Goal: Information Seeking & Learning: Learn about a topic

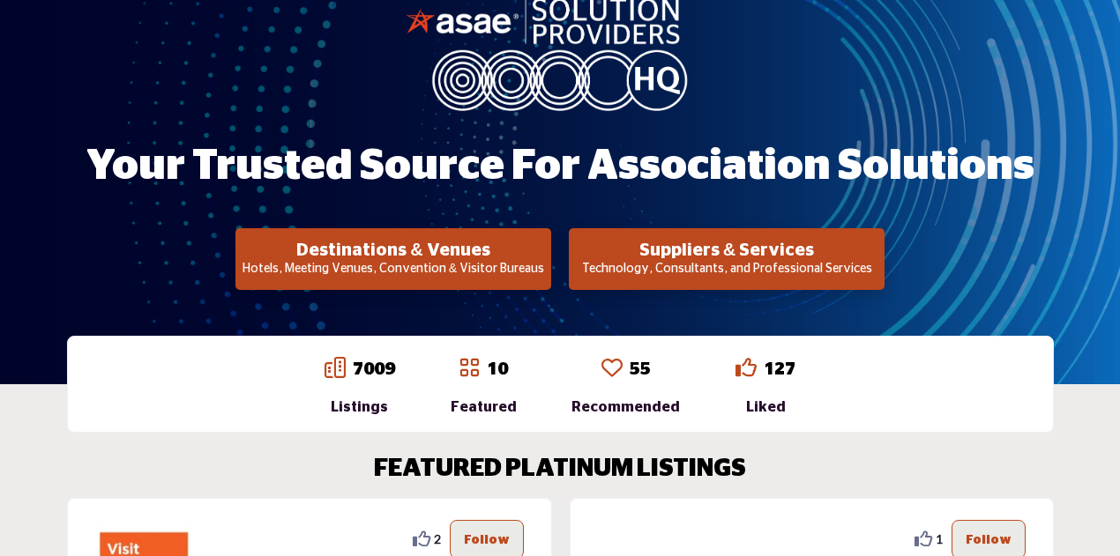
scroll to position [264, 0]
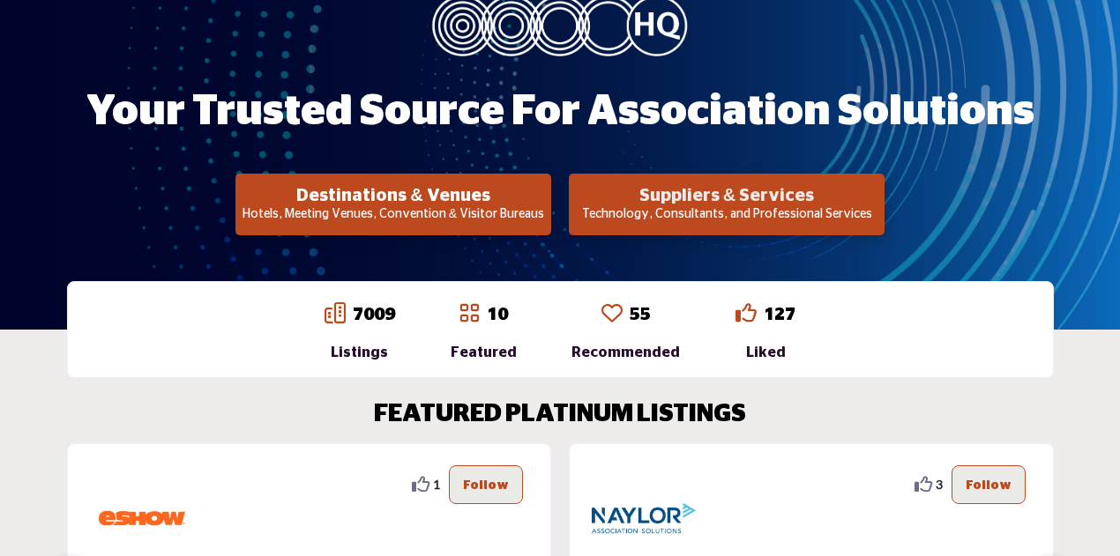
click at [709, 193] on h2 "Suppliers & Services" at bounding box center [726, 195] width 305 height 21
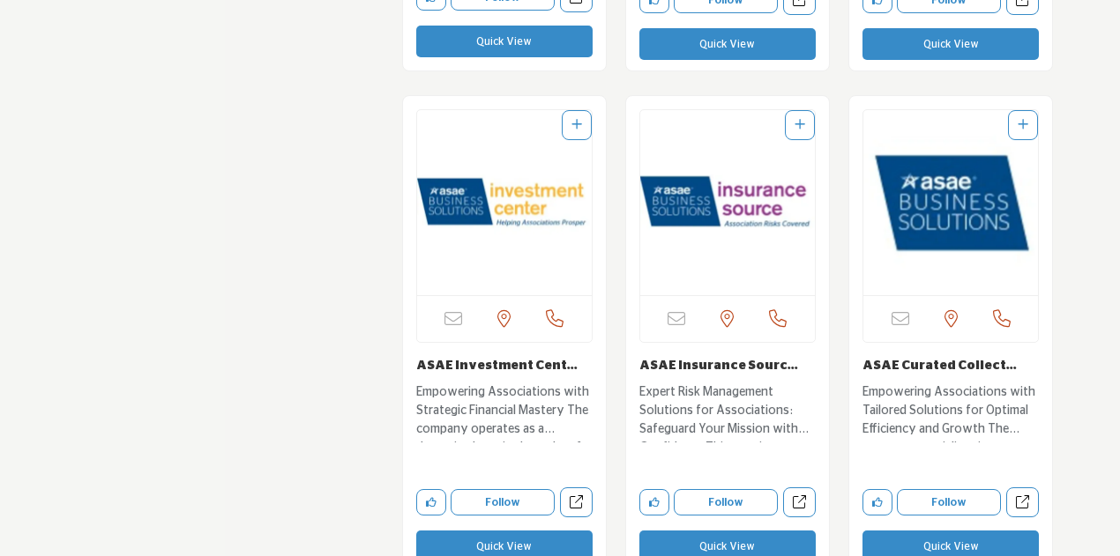
scroll to position [4937, 0]
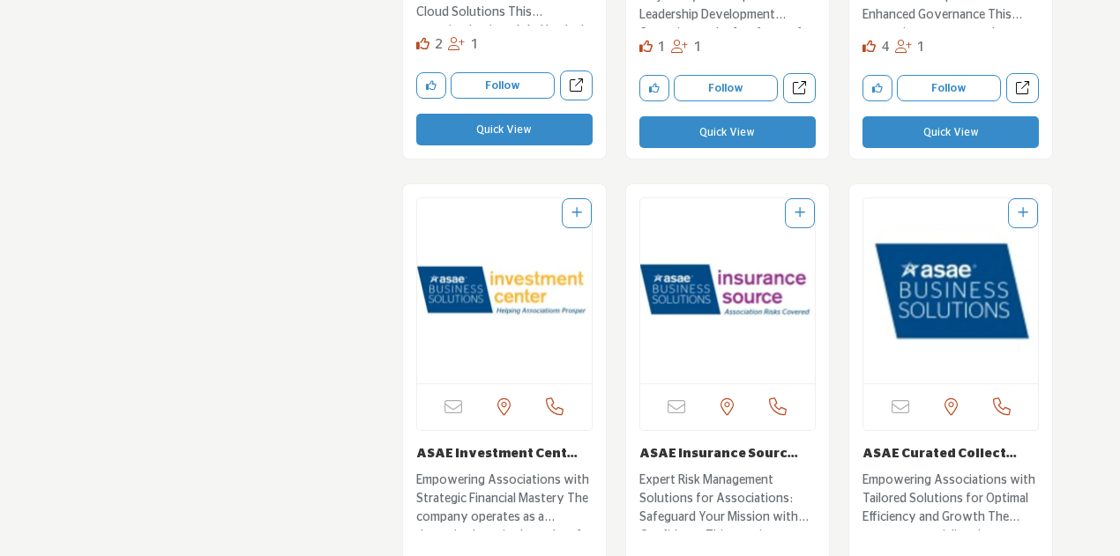
click at [760, 291] on img "Open Listing in new tab" at bounding box center [727, 290] width 175 height 185
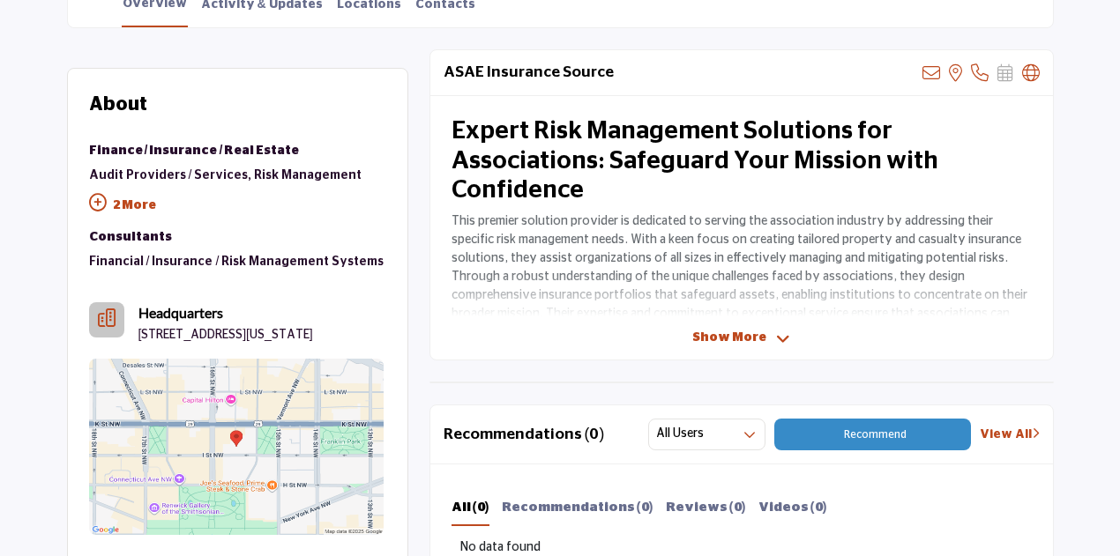
scroll to position [529, 0]
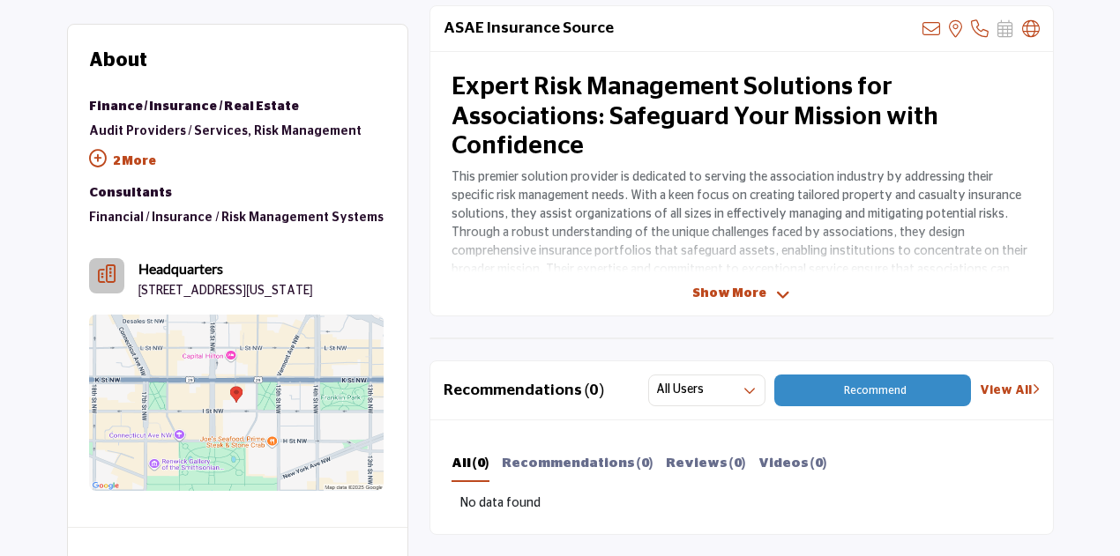
click at [95, 157] on icon at bounding box center [98, 159] width 18 height 18
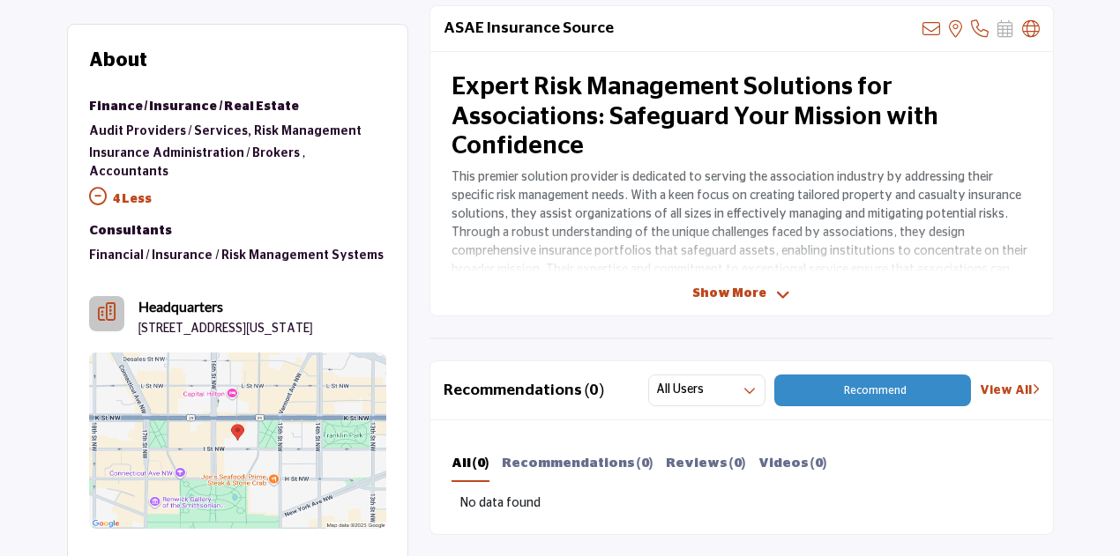
scroll to position [705, 0]
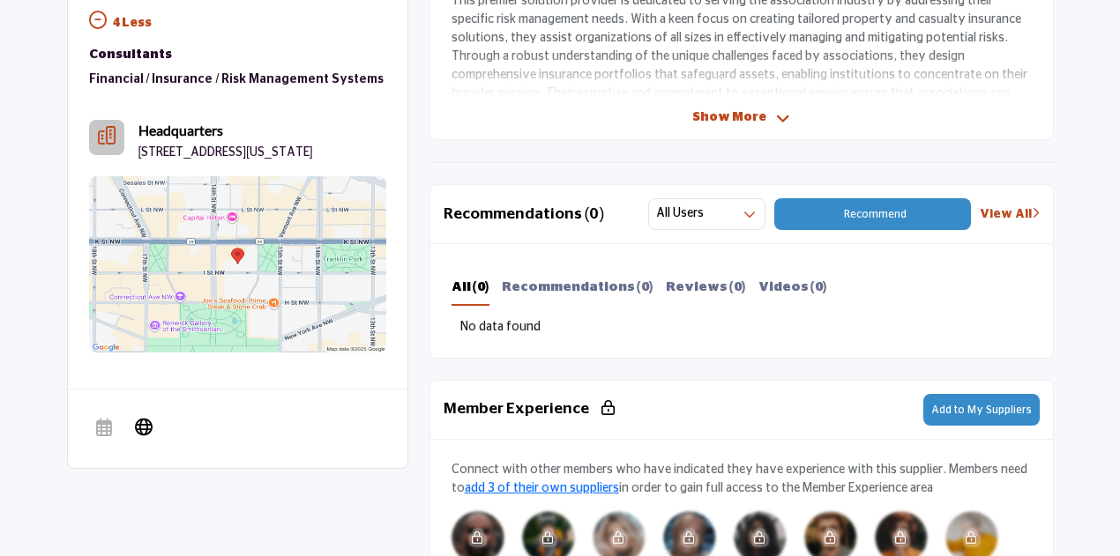
click at [742, 114] on span "Show More" at bounding box center [729, 117] width 74 height 19
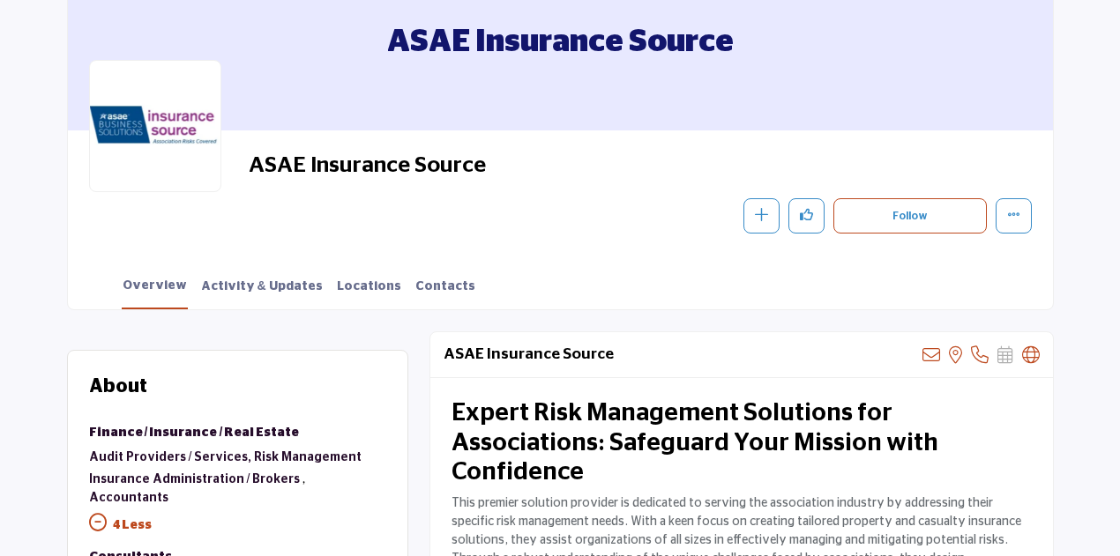
scroll to position [0, 0]
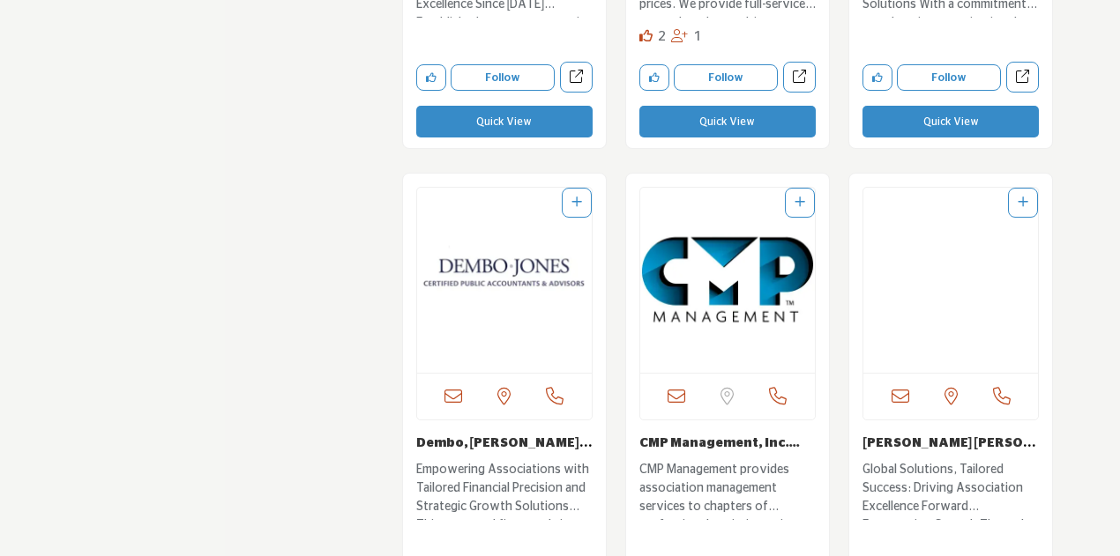
scroll to position [10542, 0]
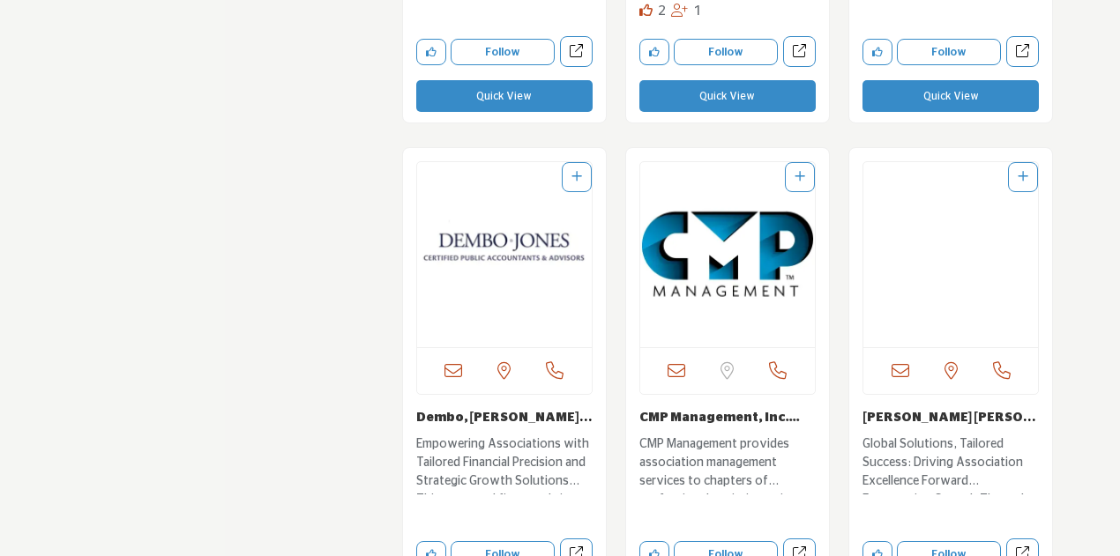
click at [708, 412] on link "CMP Management, Inc...." at bounding box center [719, 418] width 160 height 12
